Goal: Navigation & Orientation: Go to known website

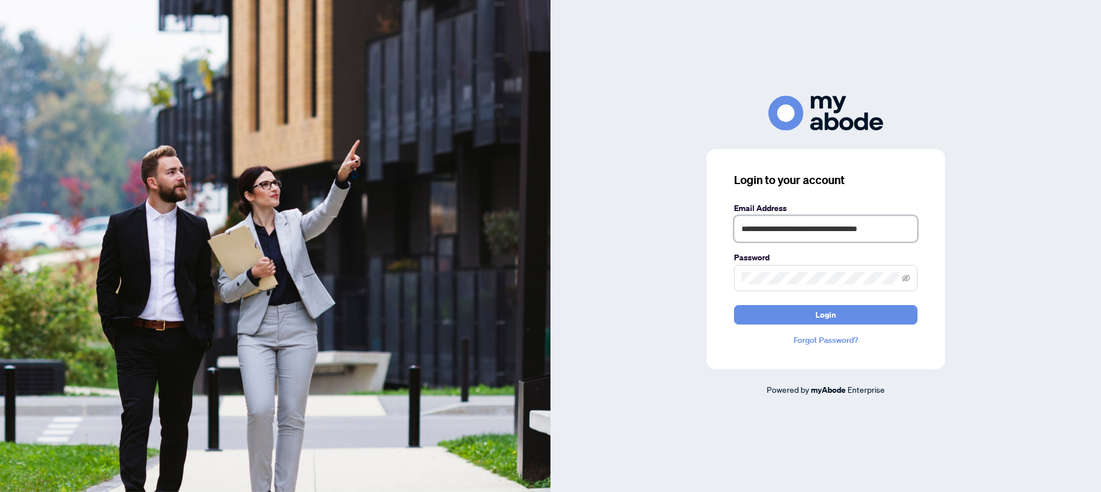
click at [786, 224] on input "**********" at bounding box center [825, 229] width 183 height 26
type input "**********"
click at [822, 314] on span "Login" at bounding box center [825, 315] width 21 height 18
